Goal: Task Accomplishment & Management: Manage account settings

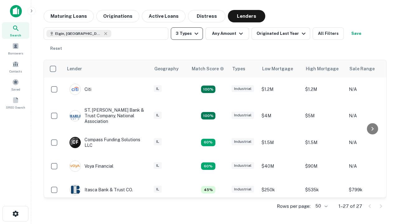
click at [187, 34] on button "3 Types" at bounding box center [187, 33] width 32 height 12
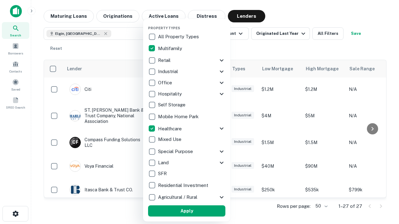
click at [187, 211] on button "Apply" at bounding box center [186, 211] width 77 height 11
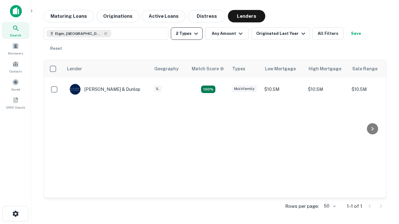
click at [187, 34] on button "2 Types" at bounding box center [187, 33] width 32 height 12
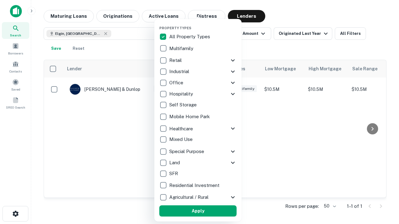
click at [198, 211] on button "Apply" at bounding box center [197, 211] width 77 height 11
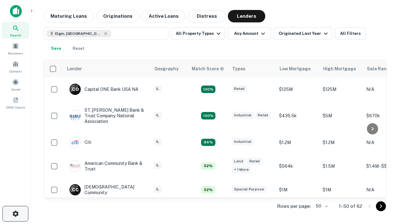
click at [15, 214] on icon "button" at bounding box center [15, 213] width 7 height 7
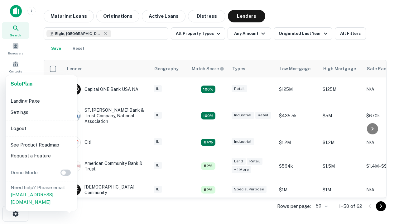
click at [41, 128] on li "Logout" at bounding box center [41, 128] width 67 height 11
